Goal: Navigation & Orientation: Find specific page/section

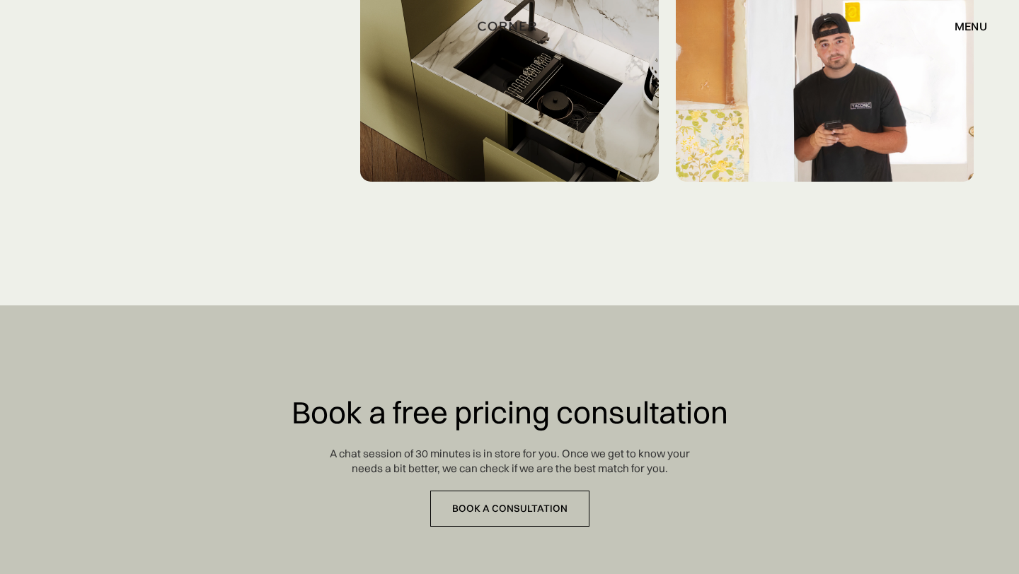
click at [961, 21] on div "menu" at bounding box center [970, 26] width 33 height 11
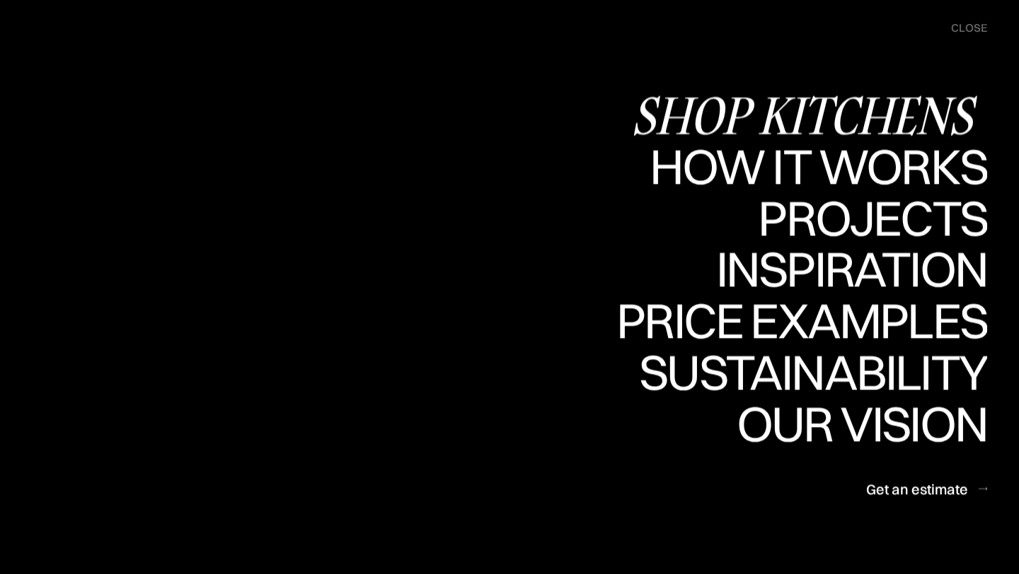
click at [854, 111] on div "Shop Kitchens" at bounding box center [809, 116] width 356 height 50
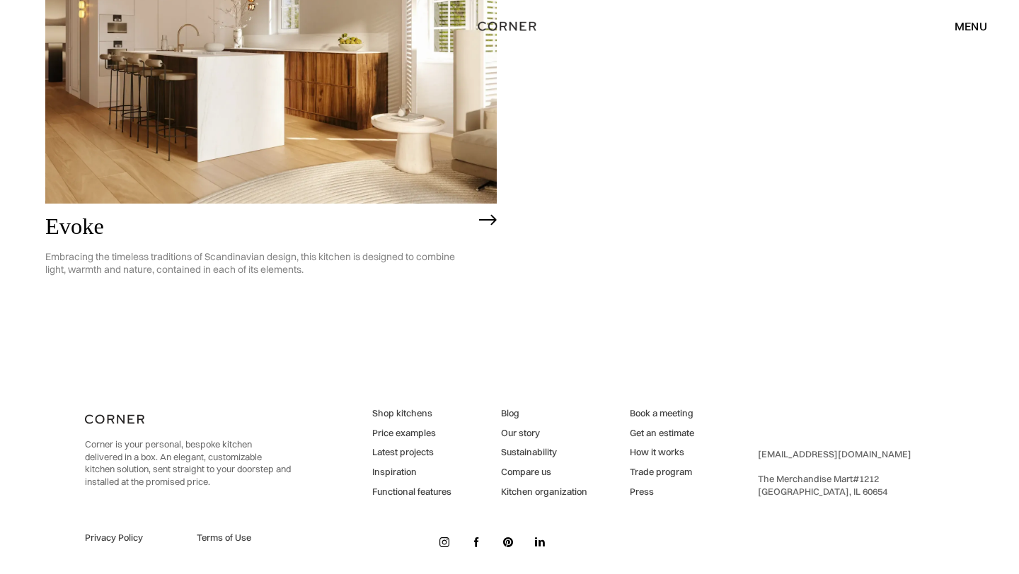
scroll to position [3742, 0]
click at [390, 475] on link "Inspiration" at bounding box center [411, 474] width 79 height 13
